Goal: Task Accomplishment & Management: Use online tool/utility

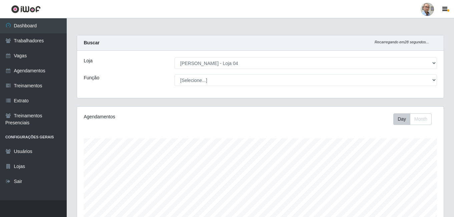
select select "251"
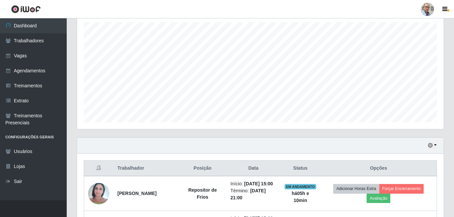
scroll to position [201, 0]
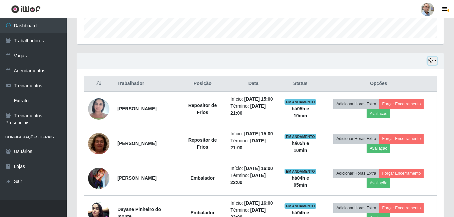
click at [436, 62] on button "button" at bounding box center [431, 61] width 9 height 8
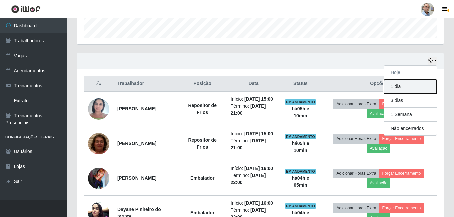
click at [401, 85] on button "1 dia" at bounding box center [410, 87] width 53 height 14
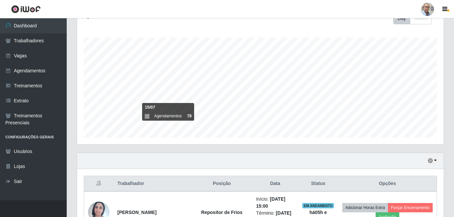
scroll to position [1, 0]
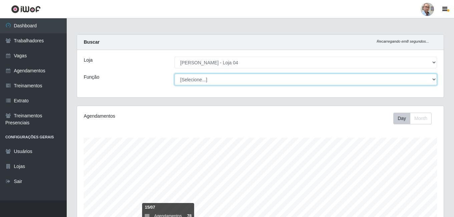
click at [326, 82] on select "[Selecione...] ASG ASG + ASG ++ Auxiliar de Depósito Auxiliar de Depósito + Aux…" at bounding box center [305, 80] width 262 height 12
click at [174, 74] on select "[Selecione...] ASG ASG + ASG ++ Auxiliar de Depósito Auxiliar de Depósito + Aux…" at bounding box center [305, 80] width 262 height 12
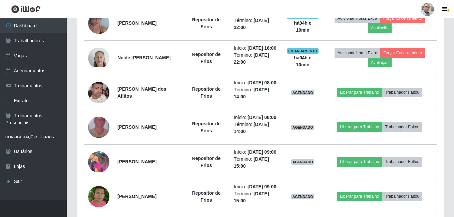
scroll to position [367, 0]
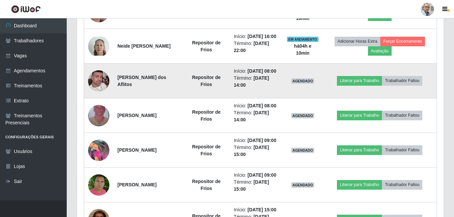
click at [105, 100] on img at bounding box center [98, 81] width 21 height 38
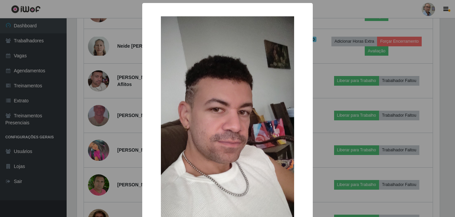
click at [126, 120] on div "× OK Cancel" at bounding box center [227, 108] width 455 height 217
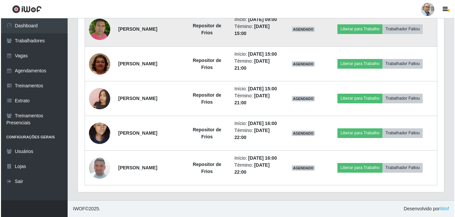
scroll to position [607, 0]
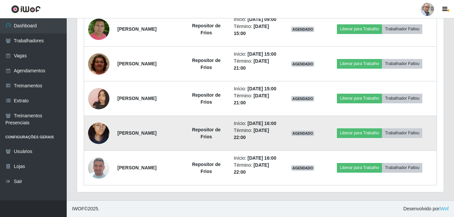
click at [96, 126] on img at bounding box center [98, 133] width 21 height 38
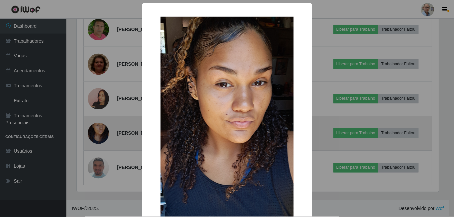
scroll to position [138, 363]
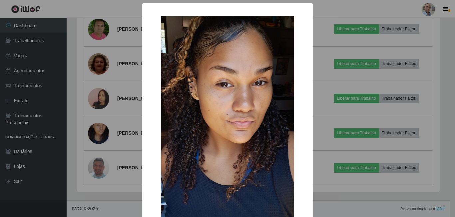
click at [123, 110] on div "× OK Cancel" at bounding box center [227, 108] width 455 height 217
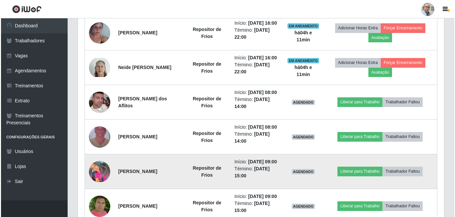
scroll to position [340, 0]
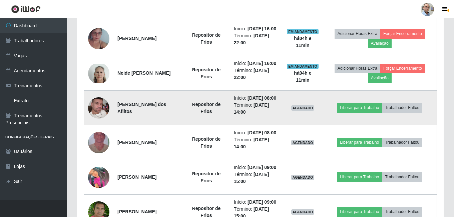
click at [107, 127] on img at bounding box center [98, 108] width 21 height 38
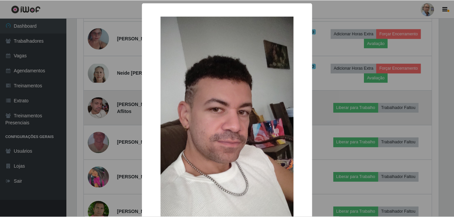
scroll to position [138, 363]
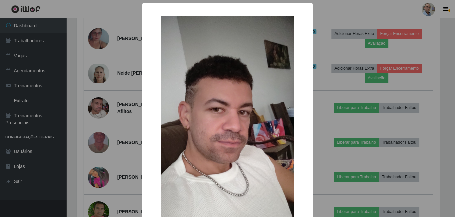
click at [129, 126] on div "× OK Cancel" at bounding box center [227, 108] width 455 height 217
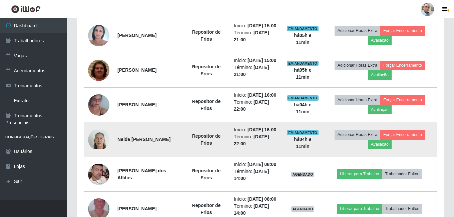
scroll to position [274, 0]
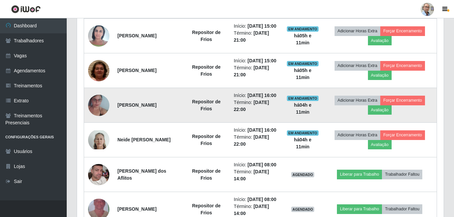
click at [100, 122] on img at bounding box center [98, 105] width 21 height 38
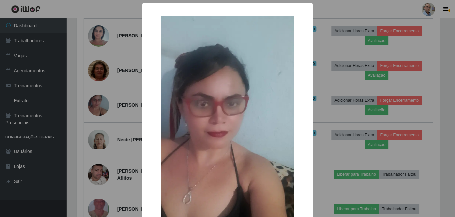
click at [128, 119] on div "× OK Cancel" at bounding box center [227, 108] width 455 height 217
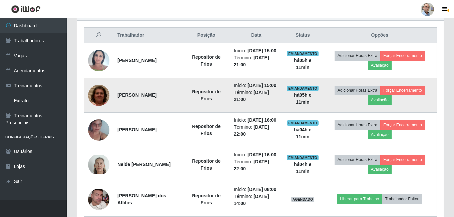
scroll to position [0, 0]
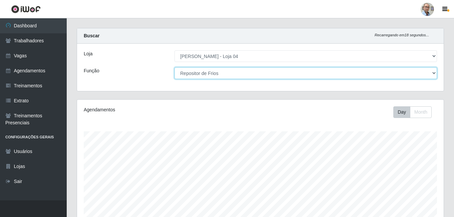
click at [272, 74] on select "[Selecione...] ASG ASG + ASG ++ Auxiliar de Depósito Auxiliar de Depósito + Aux…" at bounding box center [305, 73] width 262 height 12
select select "[Selecione...]"
click at [174, 67] on select "[Selecione...] ASG ASG + ASG ++ Auxiliar de Depósito Auxiliar de Depósito + Aux…" at bounding box center [305, 73] width 262 height 12
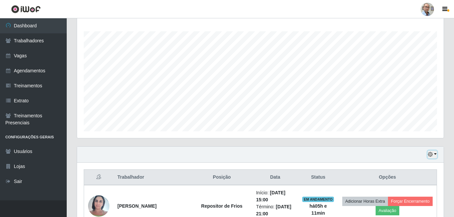
click at [434, 154] on button "button" at bounding box center [431, 155] width 9 height 8
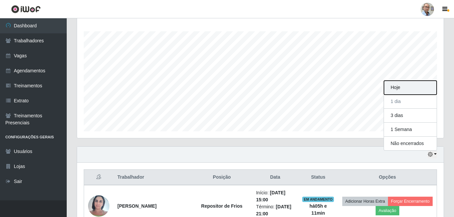
click at [405, 87] on button "Hoje" at bounding box center [410, 88] width 53 height 14
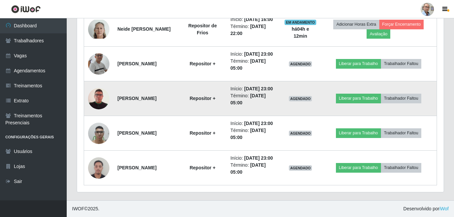
scroll to position [782, 0]
